Goal: Task Accomplishment & Management: Manage account settings

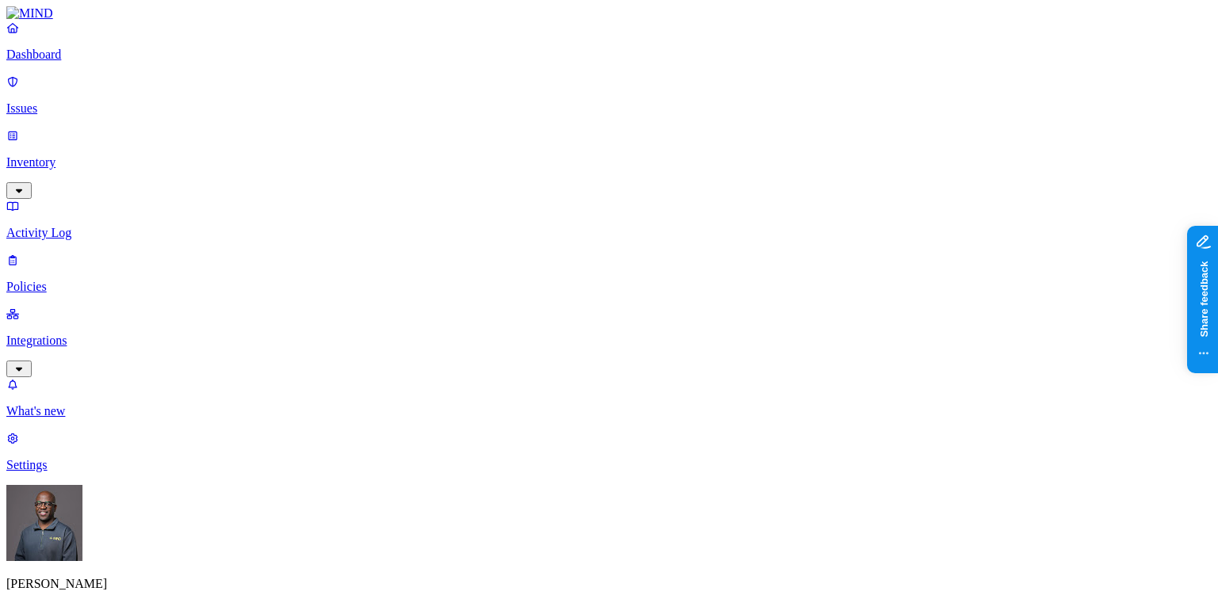
scroll to position [67, 0]
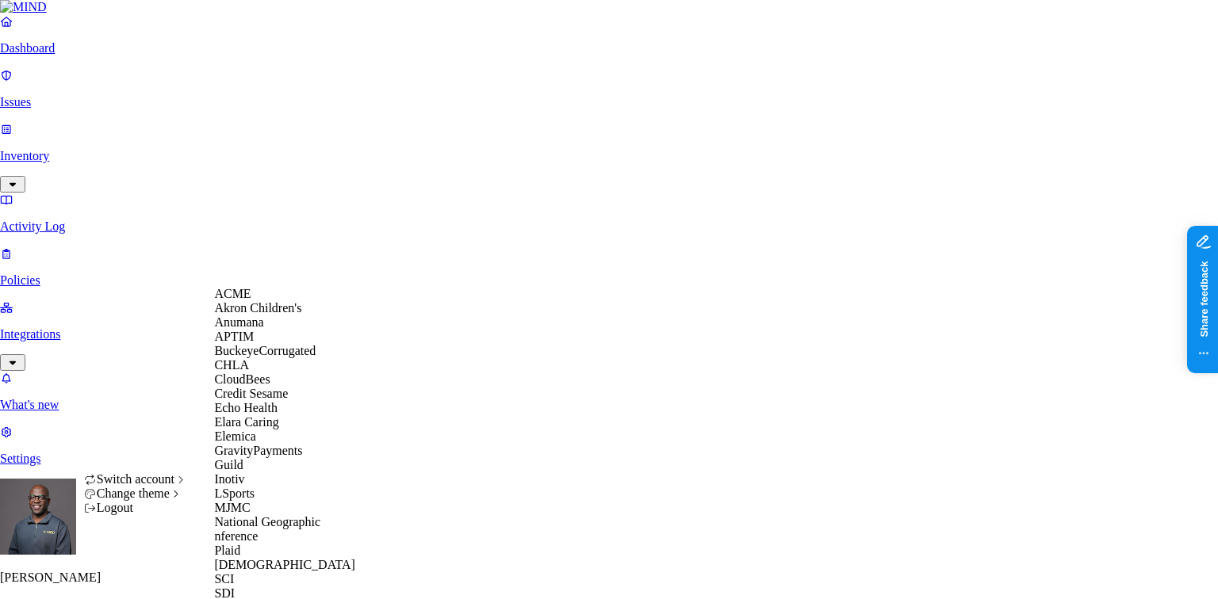
click at [249, 372] on span "CHLA" at bounding box center [231, 364] width 35 height 13
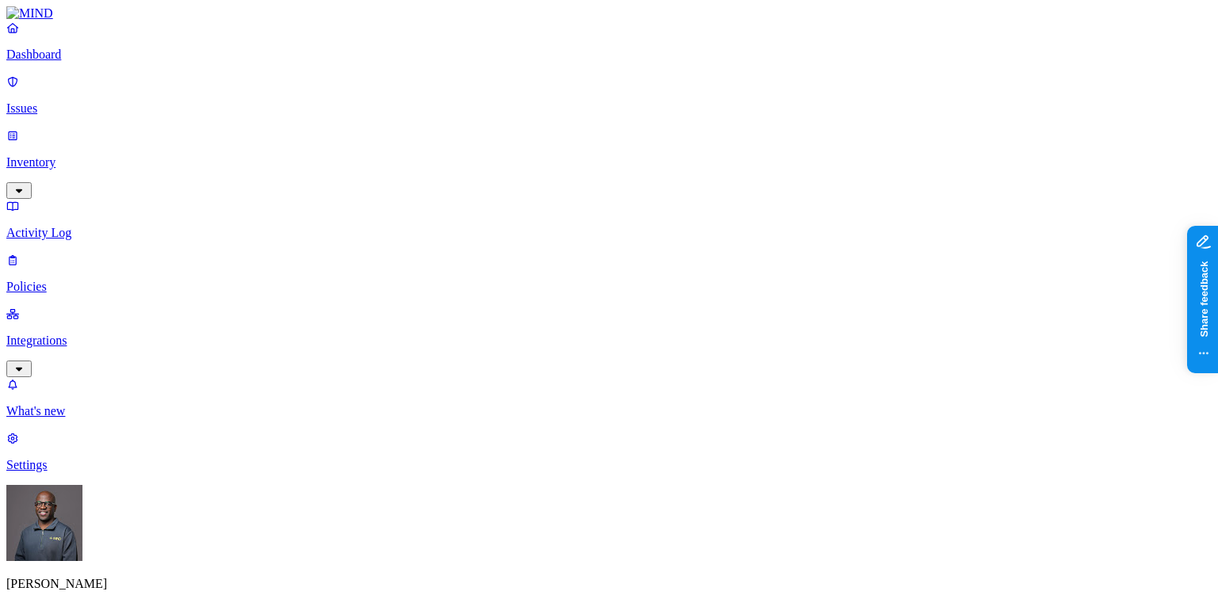
click at [62, 473] on p "Settings" at bounding box center [608, 465] width 1205 height 14
click at [60, 473] on p "Settings" at bounding box center [608, 465] width 1205 height 14
